Goal: Transaction & Acquisition: Purchase product/service

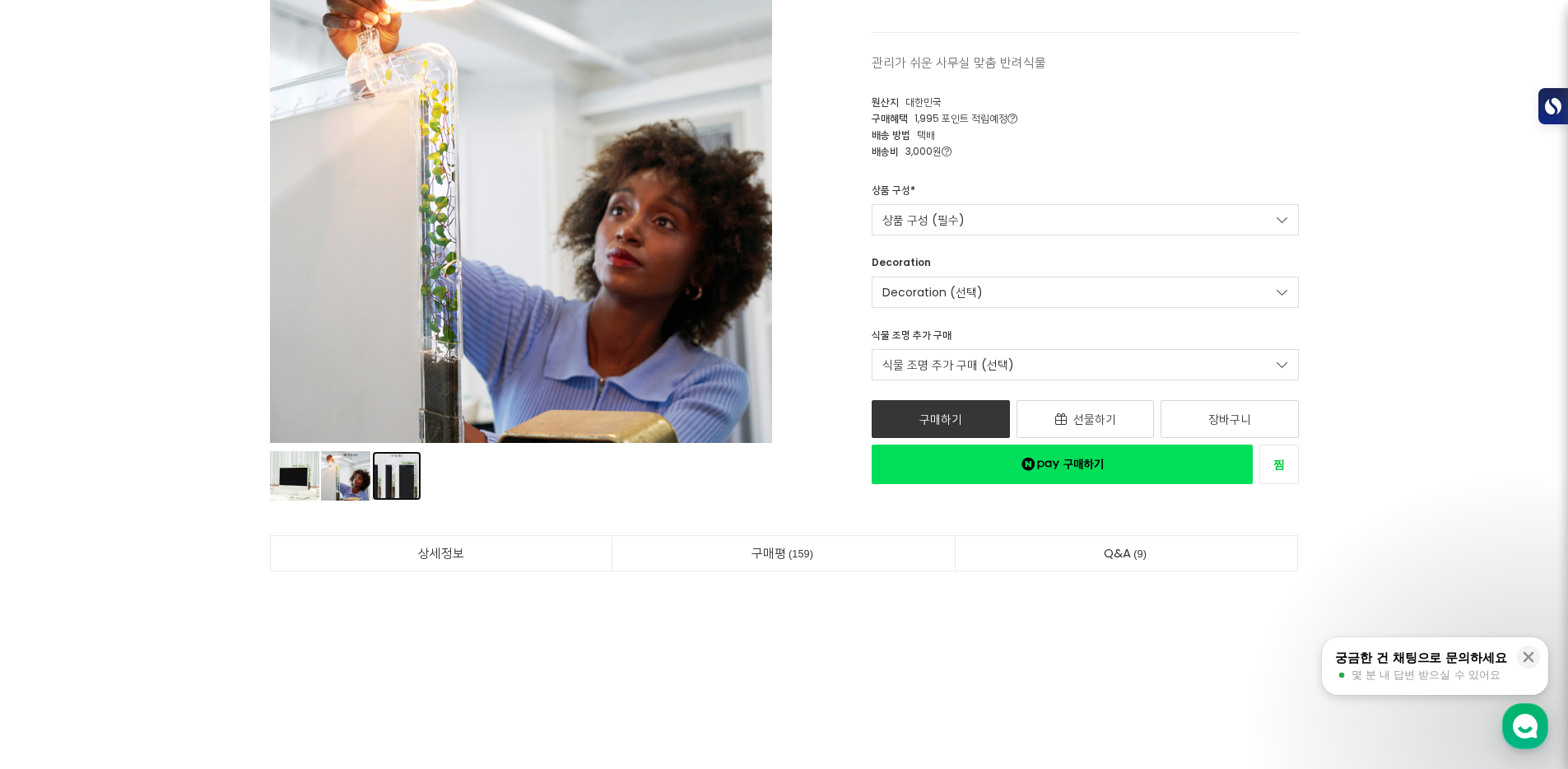
click at [389, 485] on link "상품 이미지" at bounding box center [397, 476] width 49 height 49
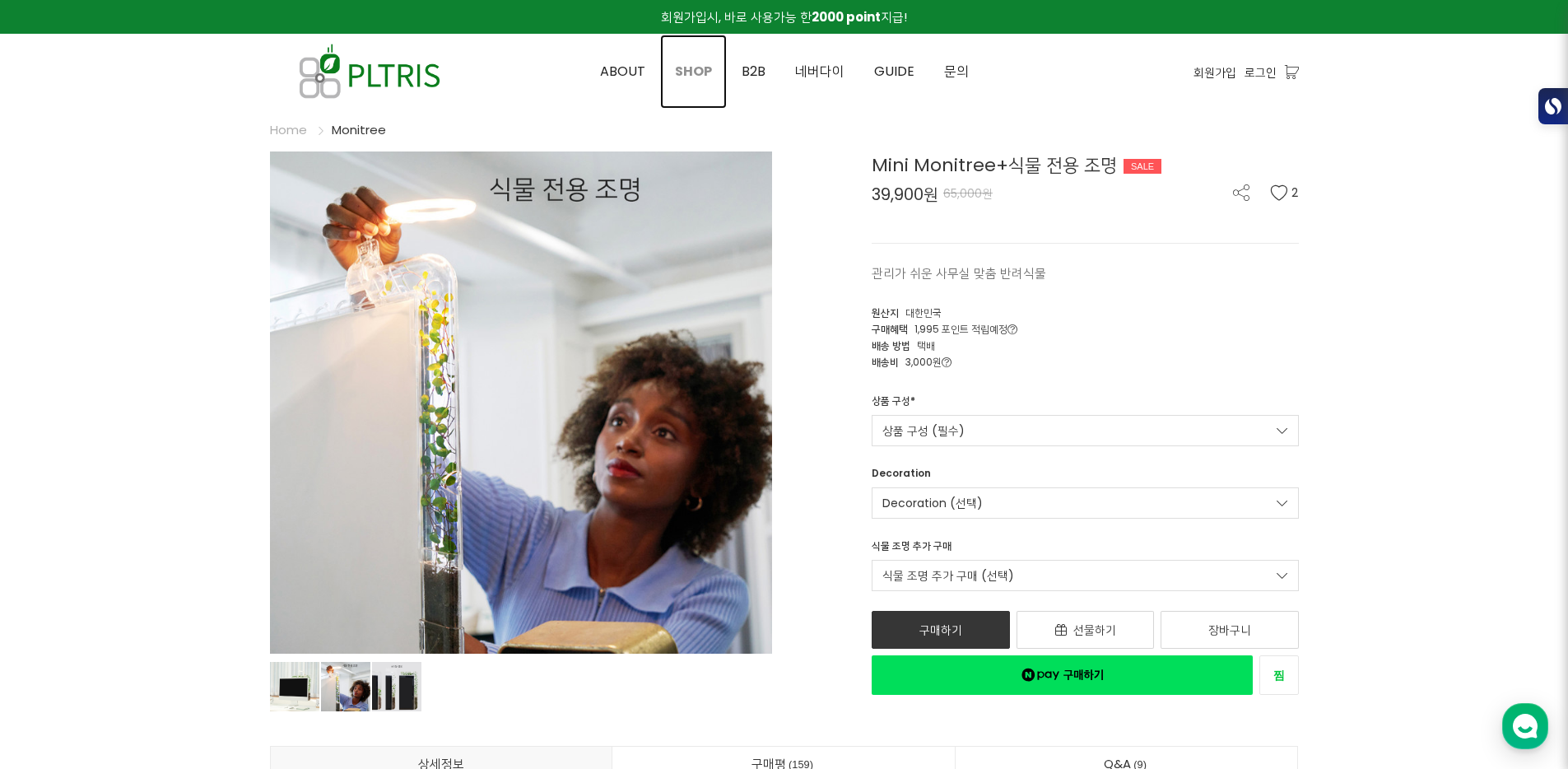
click at [690, 62] on span "SHOP" at bounding box center [694, 71] width 37 height 19
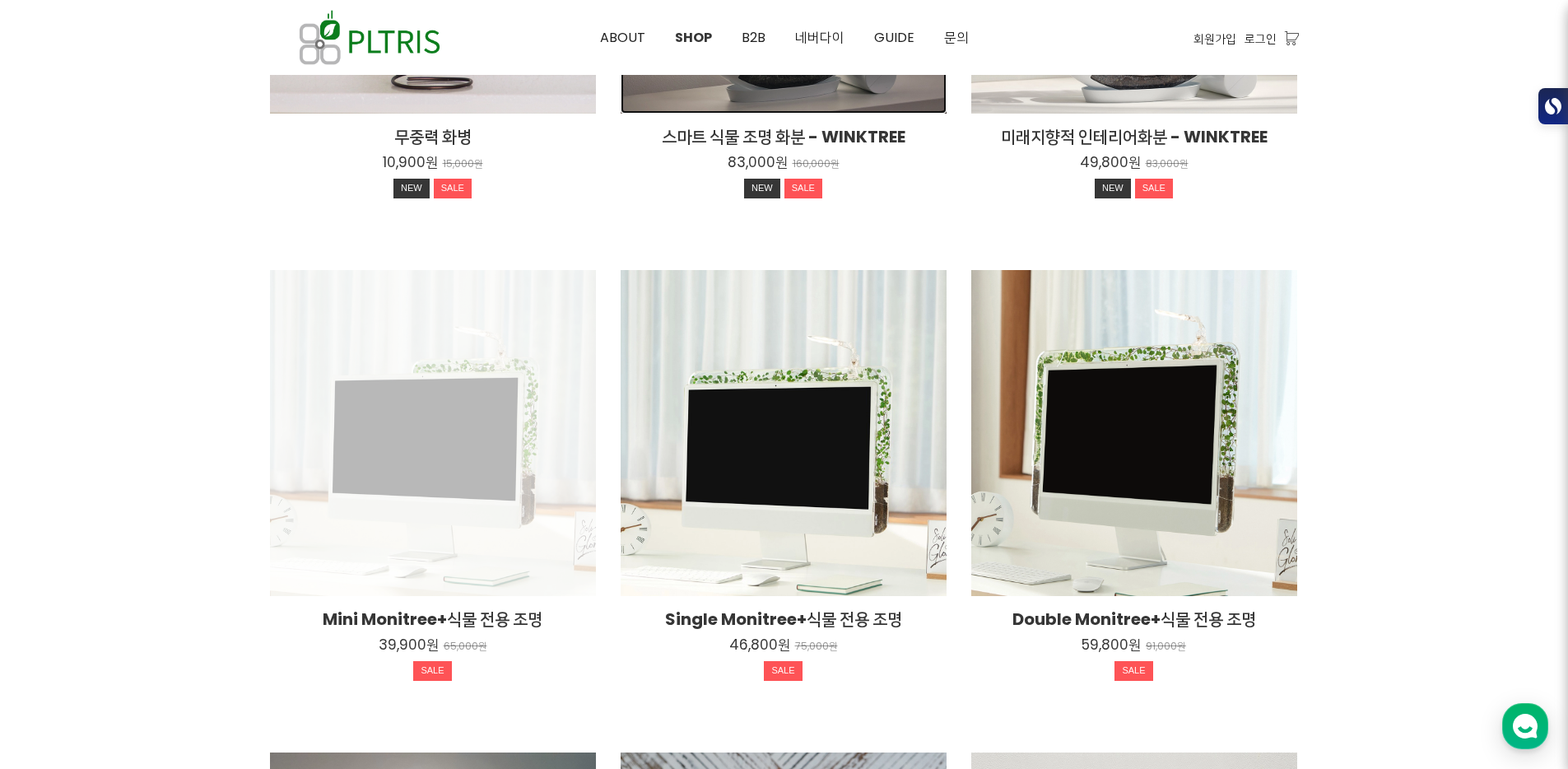
scroll to position [578, 0]
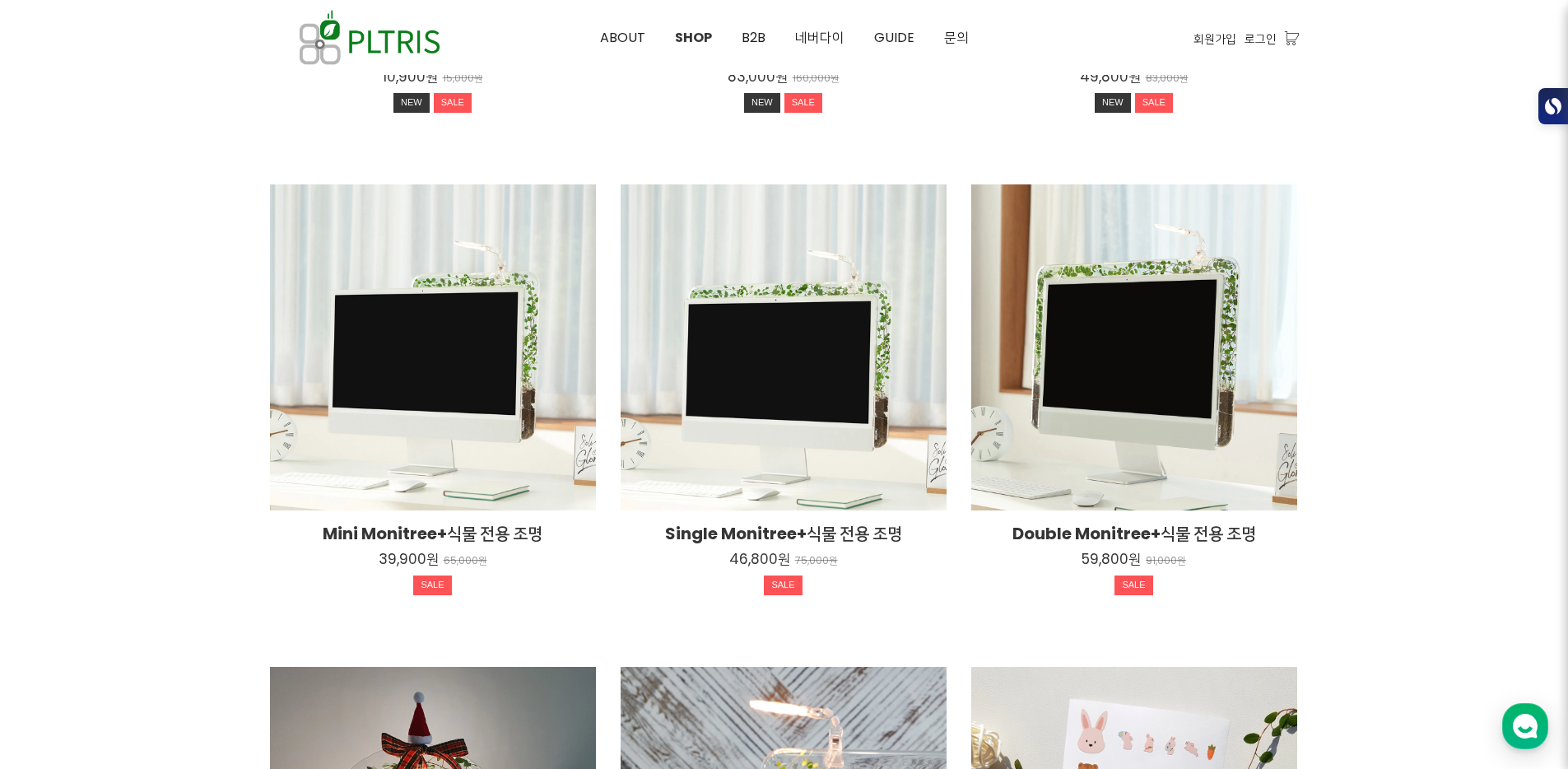
click at [957, 359] on div "Single Monitree+식물 전용 조명 46,800원 75,000원 SALE Single Monitree+식물 전용 조명 46,800원 …" at bounding box center [783, 413] width 350 height 458
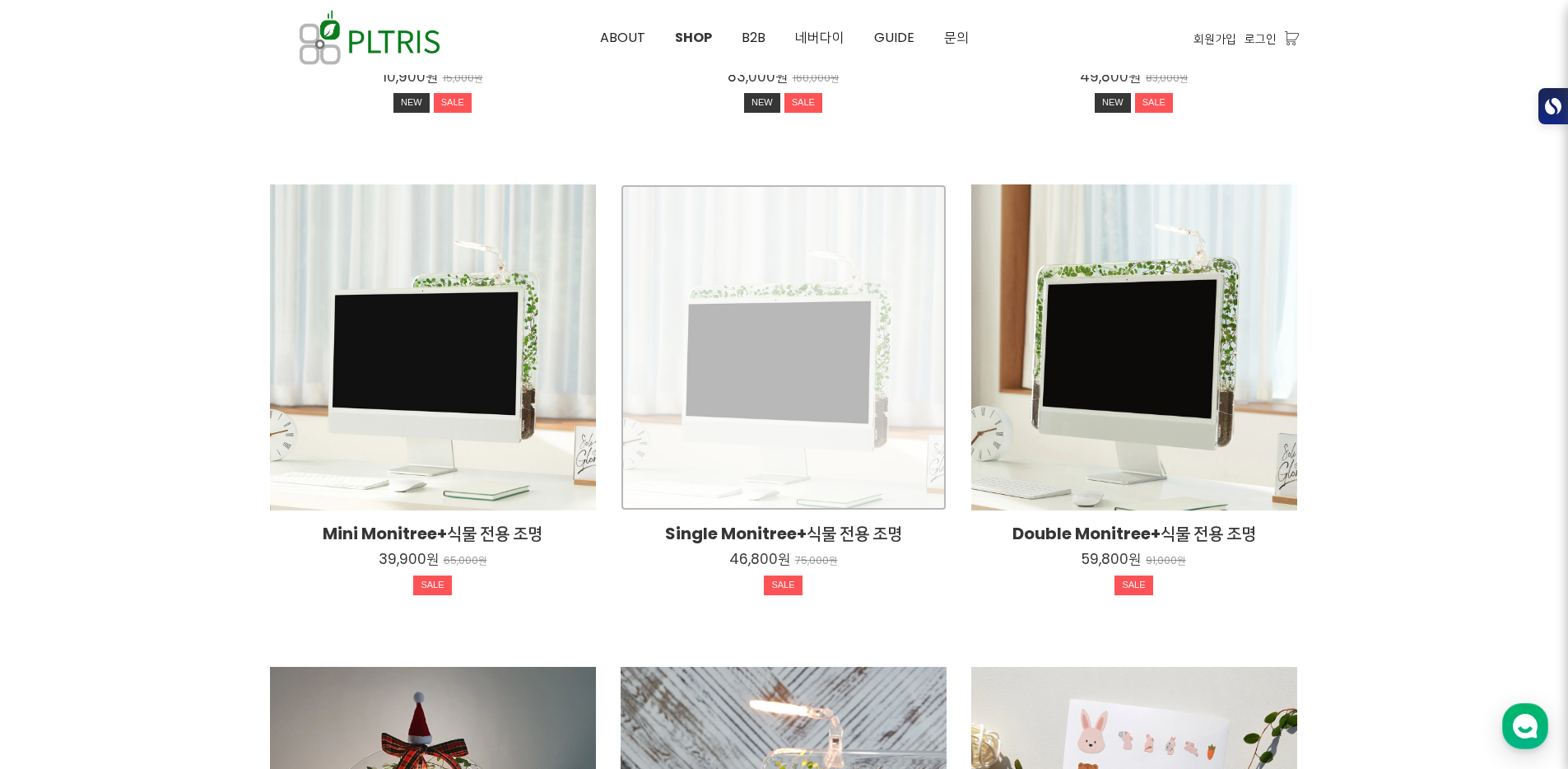
click at [816, 309] on div "Single Monitree+식물 전용 조명 46,800원 75,000원 SALE" at bounding box center [783, 347] width 326 height 326
